Goal: Task Accomplishment & Management: Manage account settings

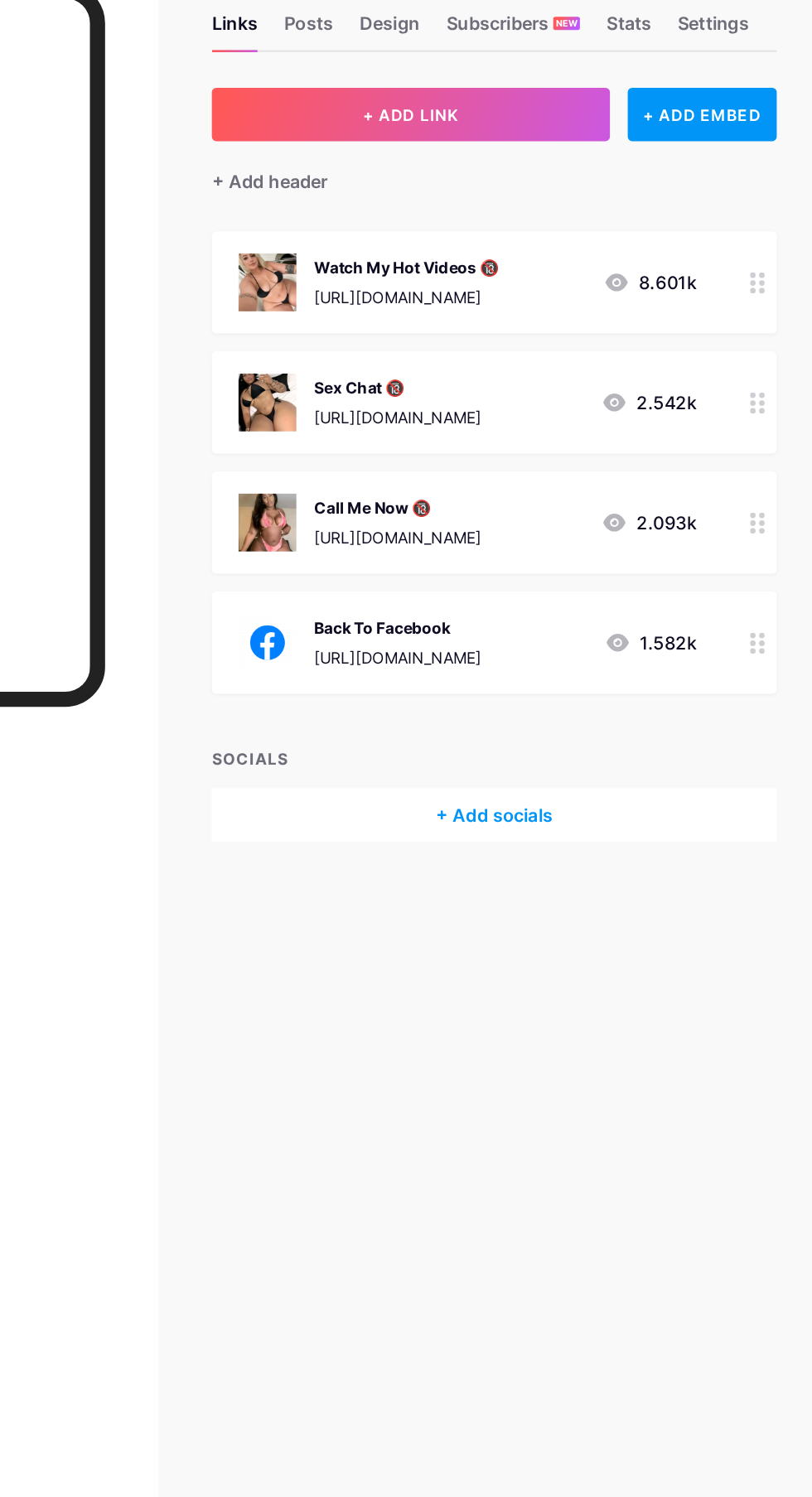
click at [578, 288] on div "Watch My Hot Videos 🔞" at bounding box center [509, 288] width 137 height 18
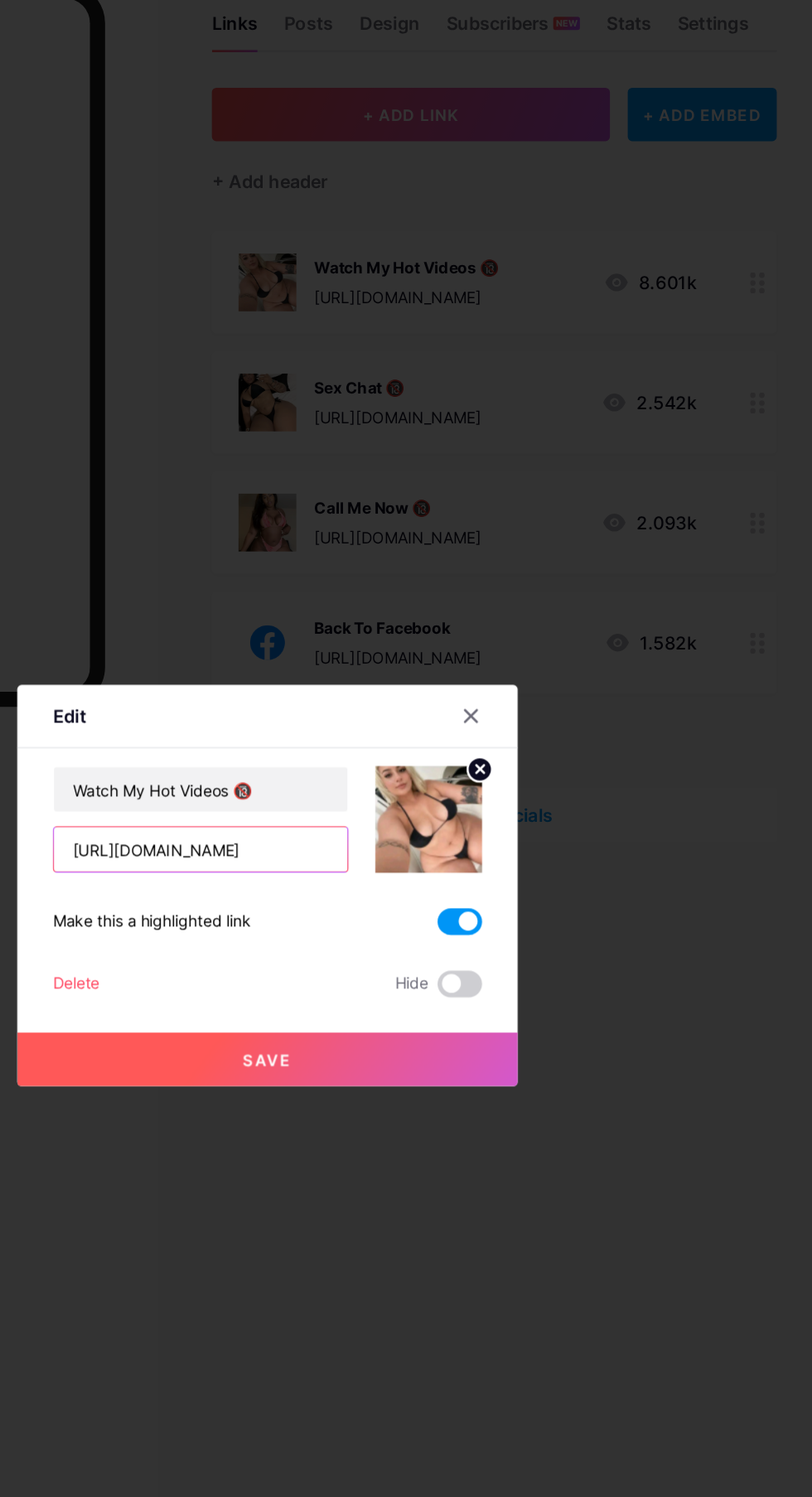
click at [418, 738] on input "https://shedwriterantler.com/g2dm3ure?key=e5fa277add521508fa1ca9383c357729" at bounding box center [356, 721] width 218 height 33
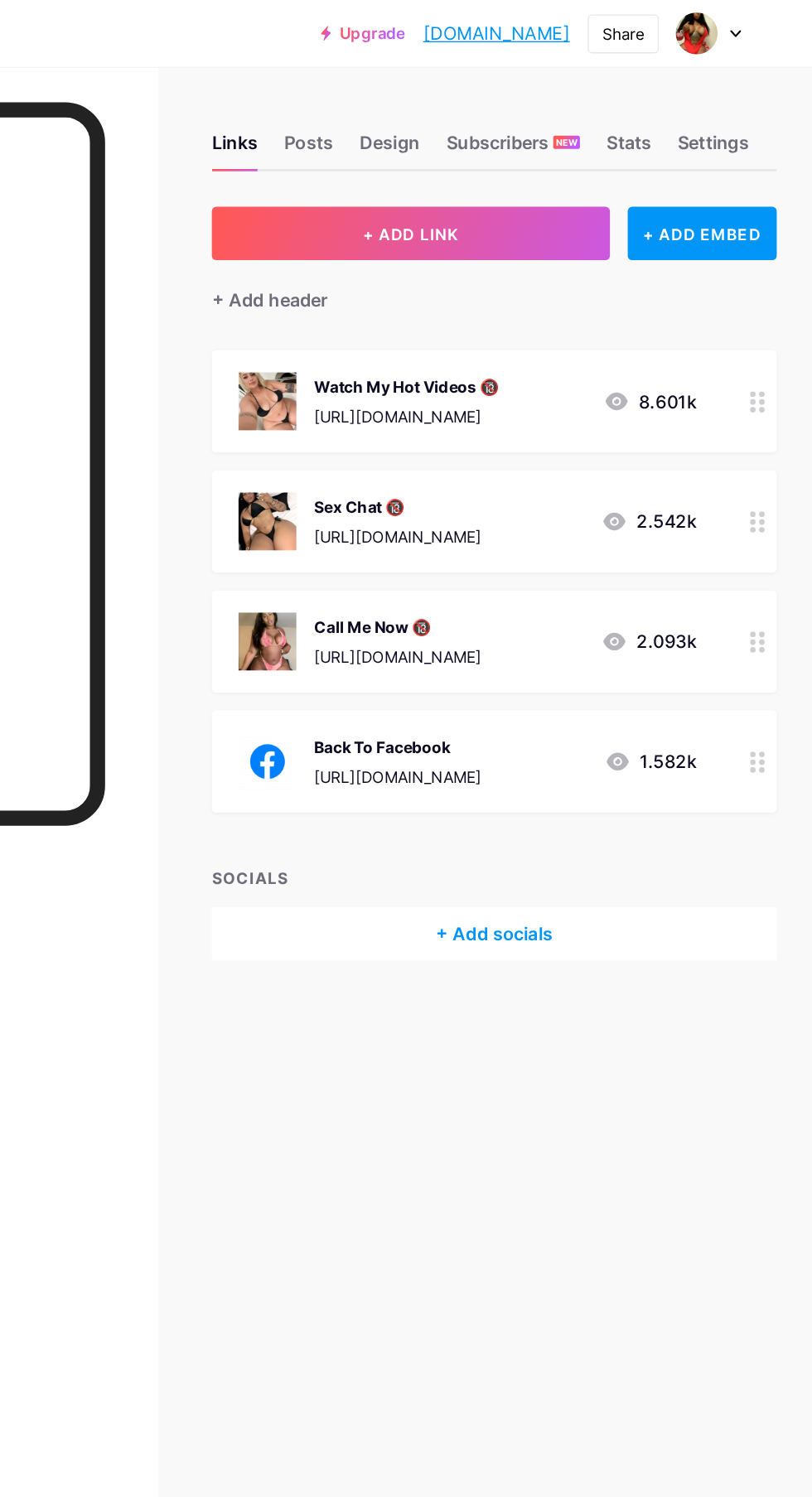
click at [578, 301] on div "[URL][DOMAIN_NAME]" at bounding box center [509, 310] width 137 height 18
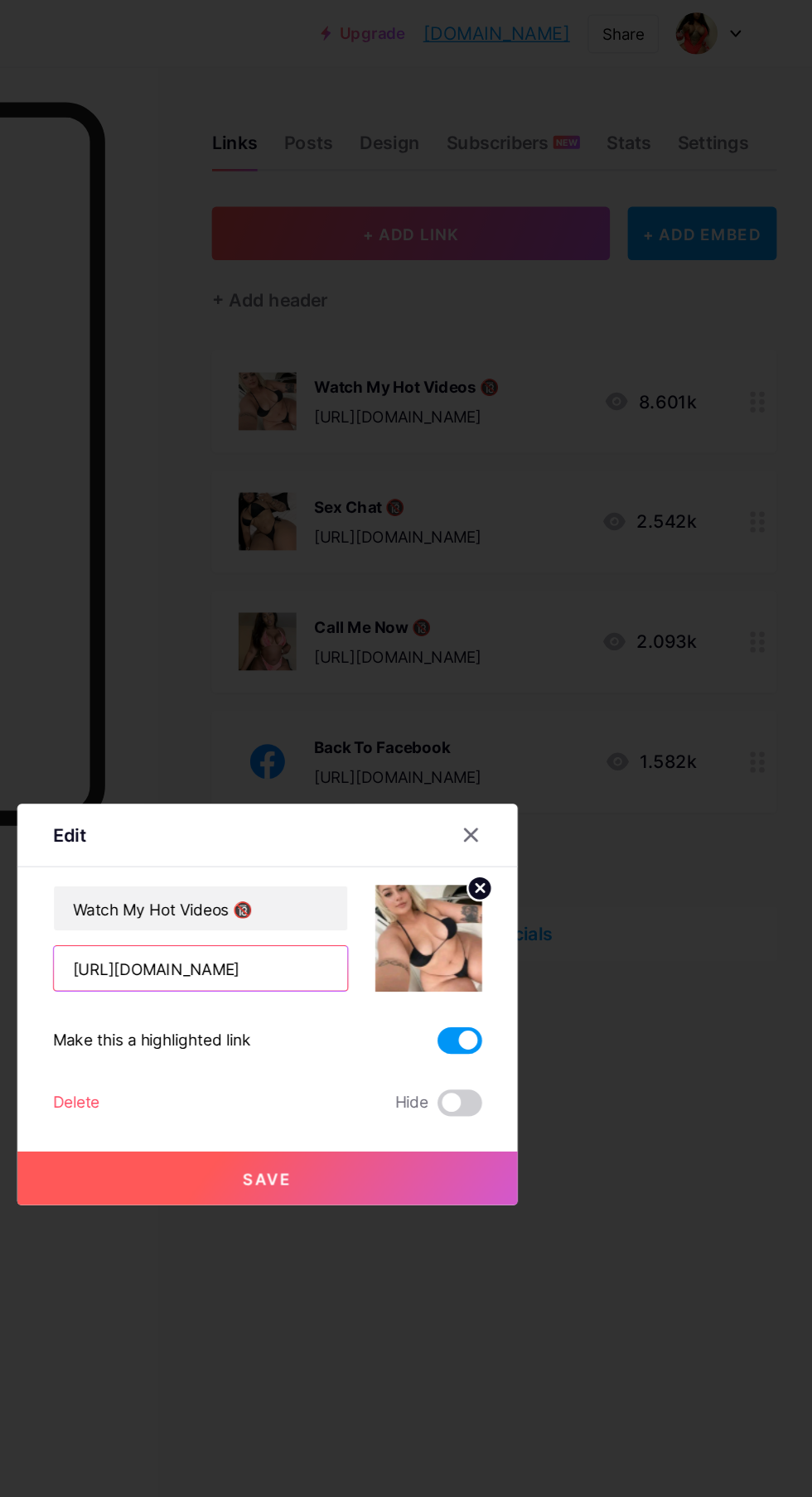
click at [442, 738] on input "https://shedwriterantler.com/g2dm3ure?key=e5fa277add521508fa1ca9383c357729" at bounding box center [356, 721] width 218 height 33
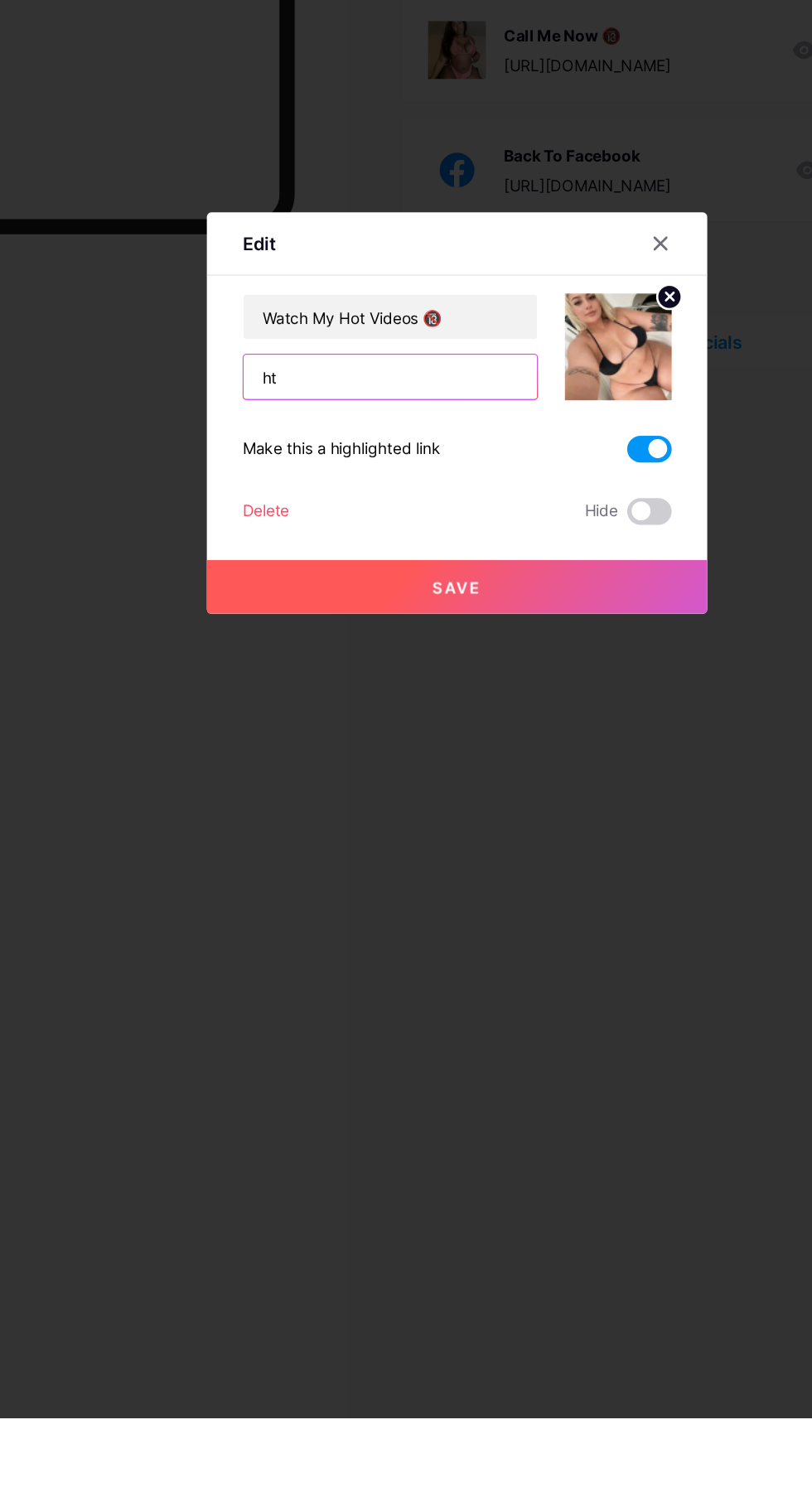
type input "h"
type input "[URL][DOMAIN_NAME]"
click at [530, 898] on button "Save" at bounding box center [406, 878] width 373 height 40
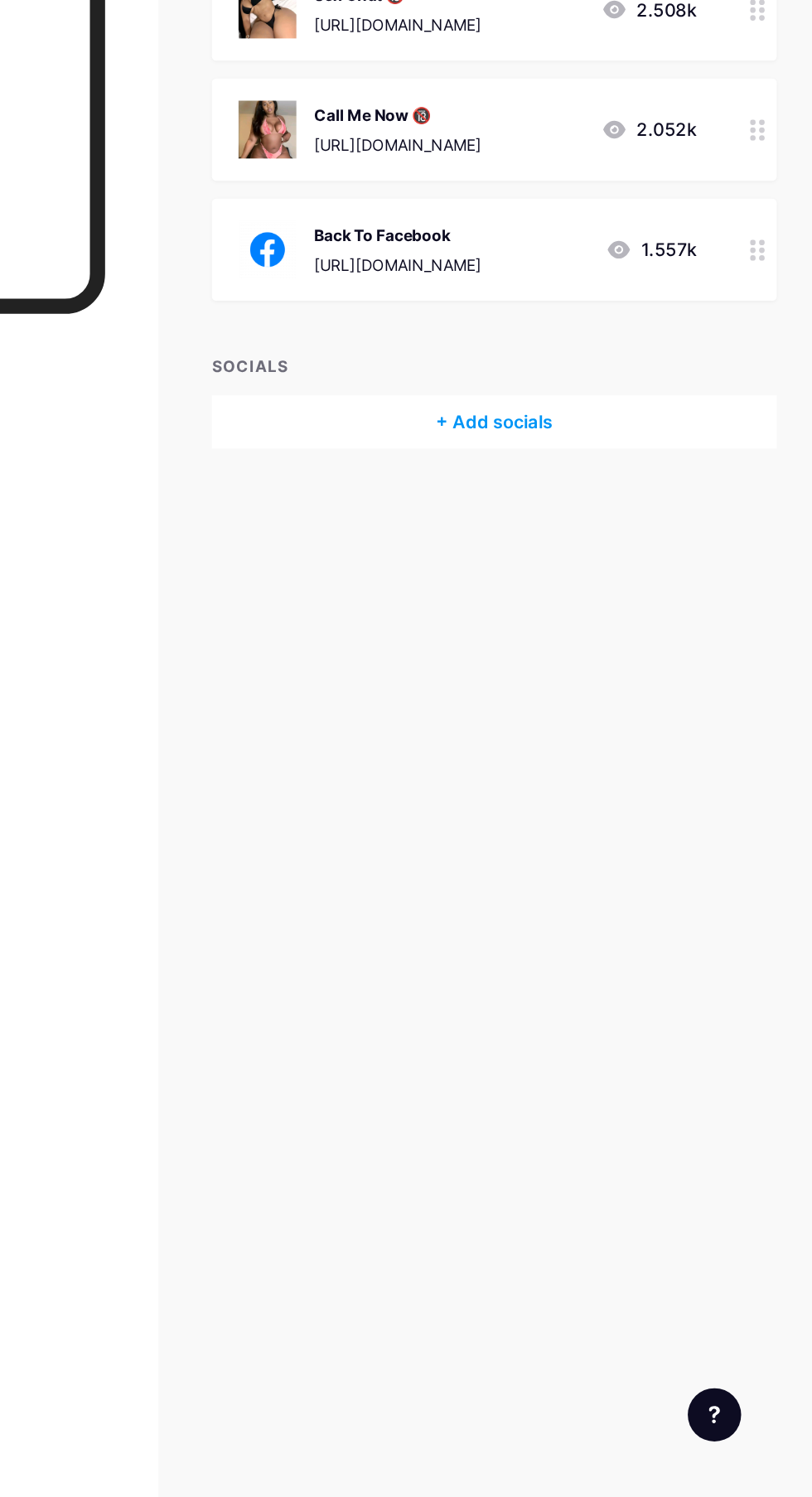
scroll to position [0, 0]
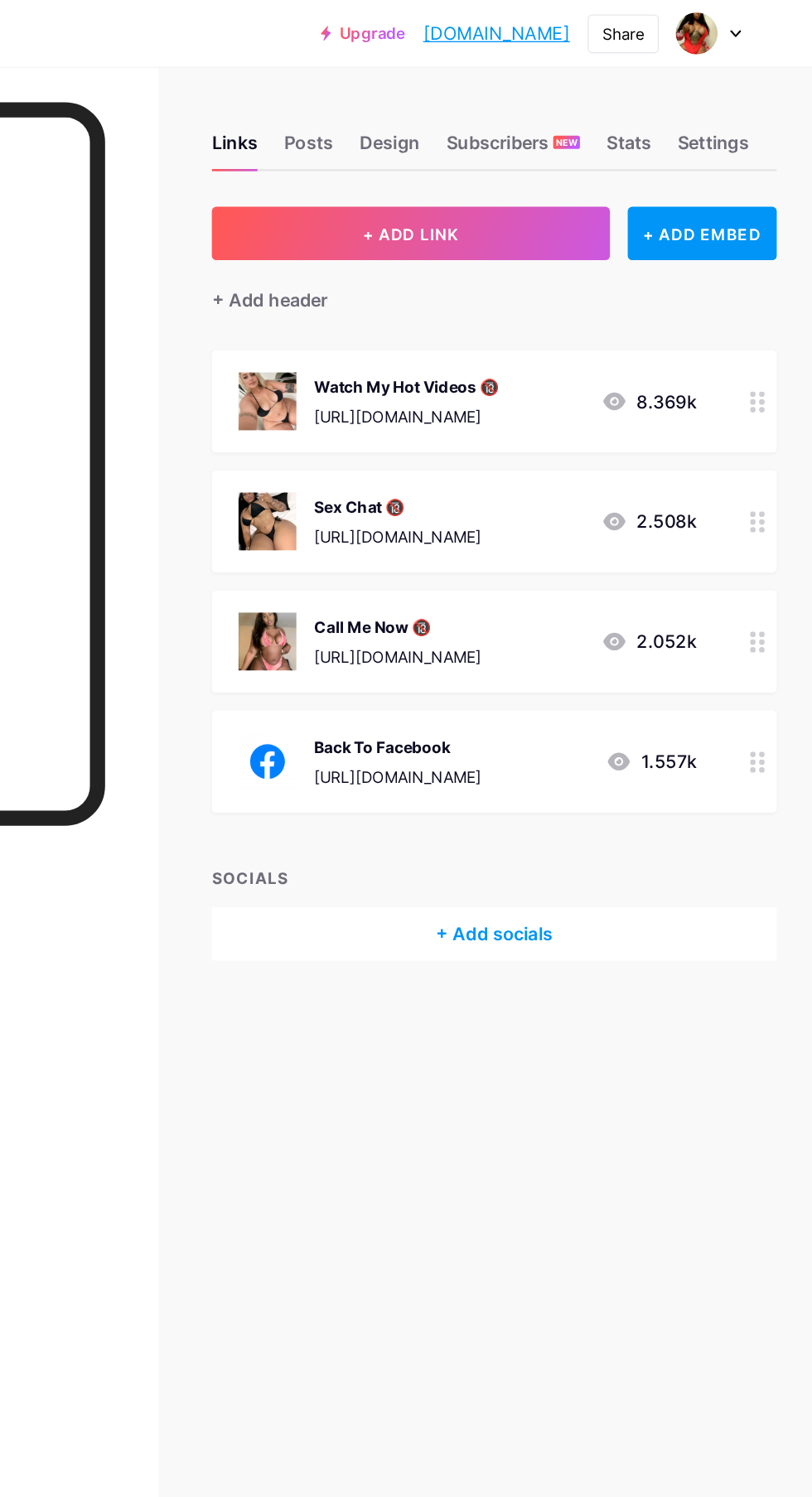
click at [634, 383] on div "Sex Chat 🔞 https://bit.ly/45HYWc8 2.508k" at bounding box center [555, 388] width 341 height 43
click at [578, 301] on div "[URL][DOMAIN_NAME]" at bounding box center [509, 310] width 137 height 18
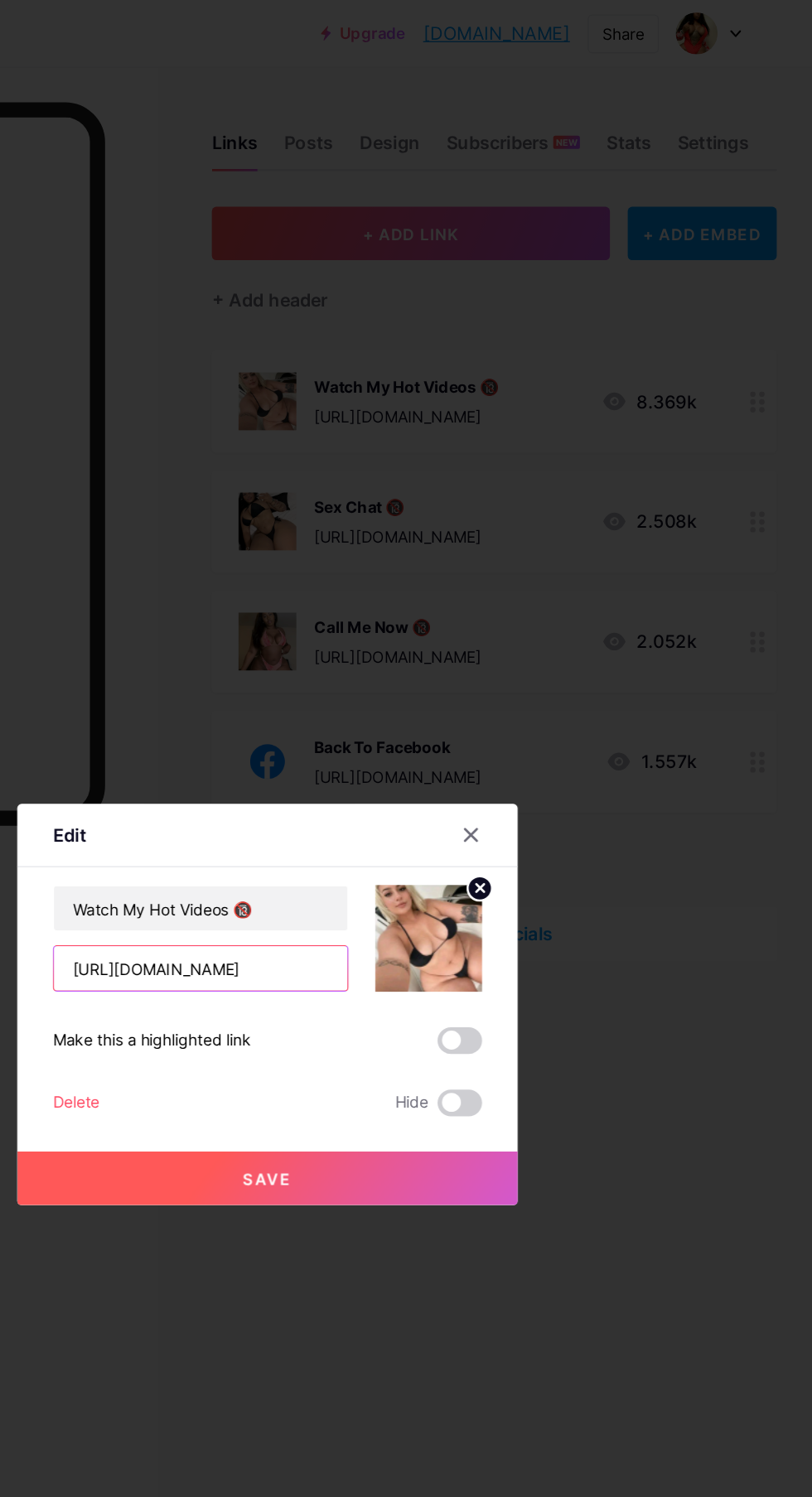
click at [444, 738] on input "[URL][DOMAIN_NAME]" at bounding box center [356, 721] width 218 height 33
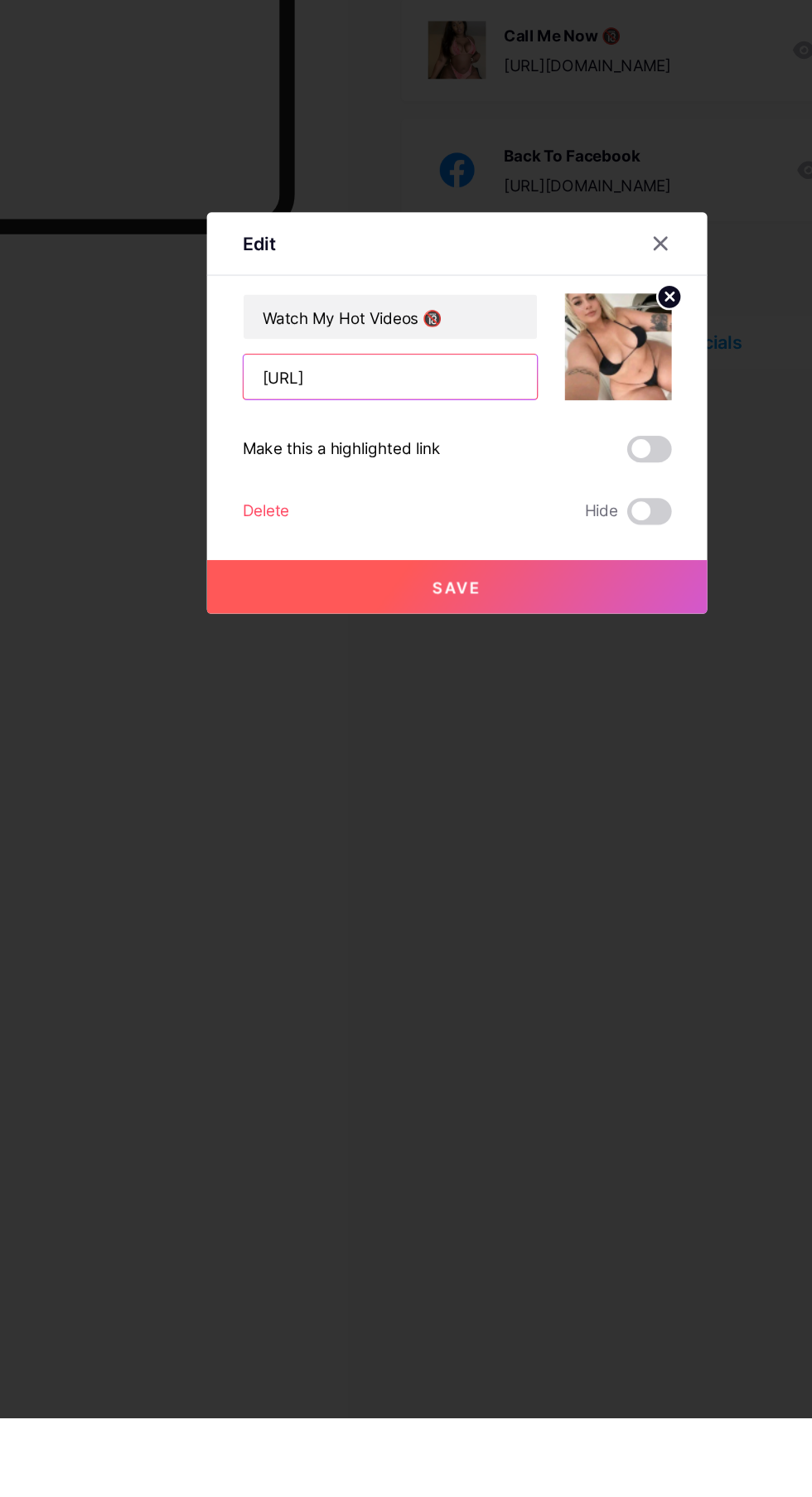
click at [436, 738] on input "[URL]" at bounding box center [356, 721] width 218 height 33
click at [437, 738] on input "[URL]" at bounding box center [356, 721] width 218 height 33
click at [447, 738] on input "[URL]" at bounding box center [356, 721] width 218 height 33
type input "h"
type input "[URL][DOMAIN_NAME]"
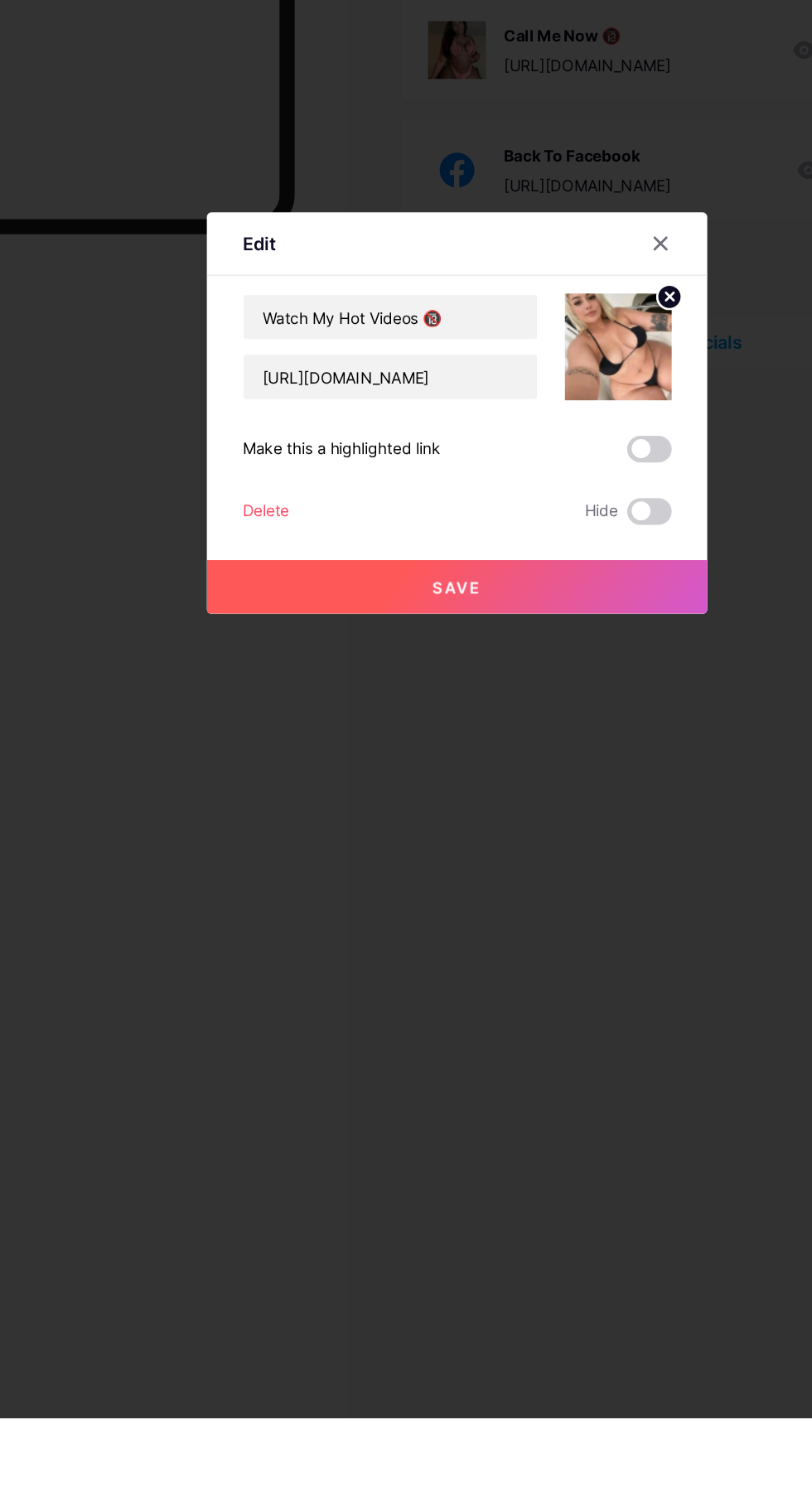
click at [544, 898] on button "Save" at bounding box center [406, 878] width 373 height 40
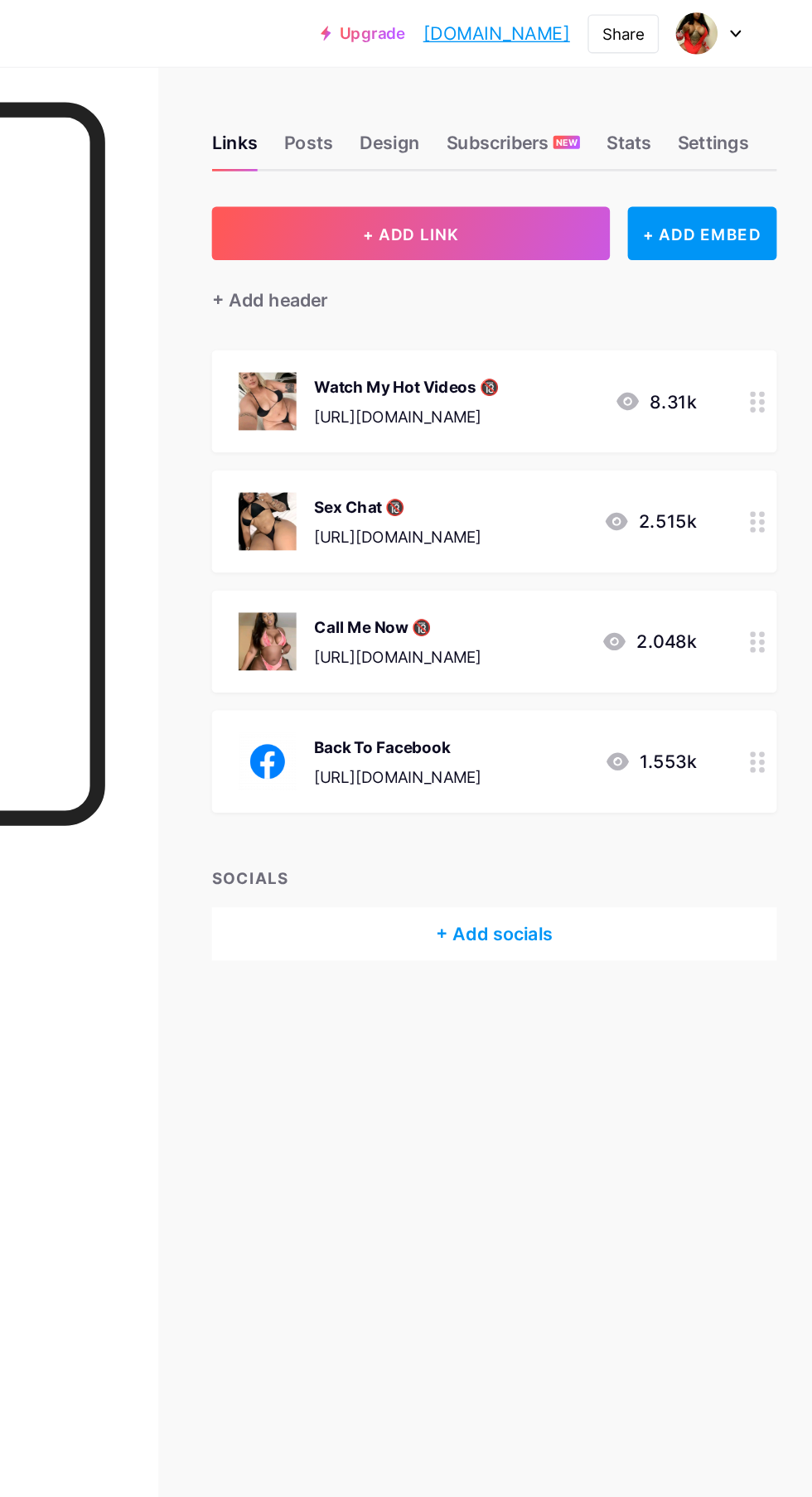
click at [673, 25] on div "Share" at bounding box center [671, 25] width 31 height 18
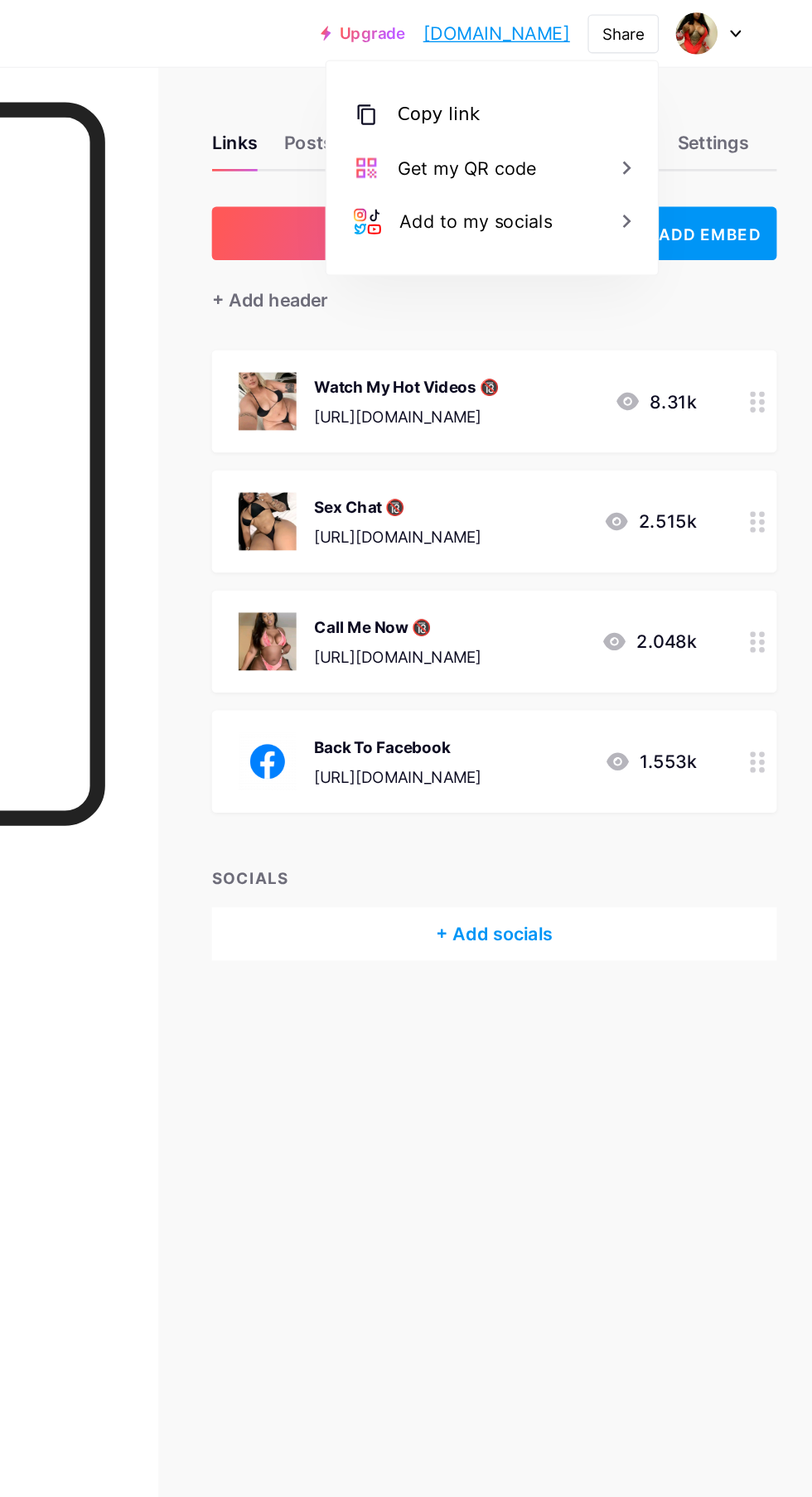
click at [503, 86] on div "Copy link" at bounding box center [533, 85] width 61 height 19
click at [512, 97] on div "Copy link" at bounding box center [573, 85] width 247 height 40
